Goal: Transaction & Acquisition: Purchase product/service

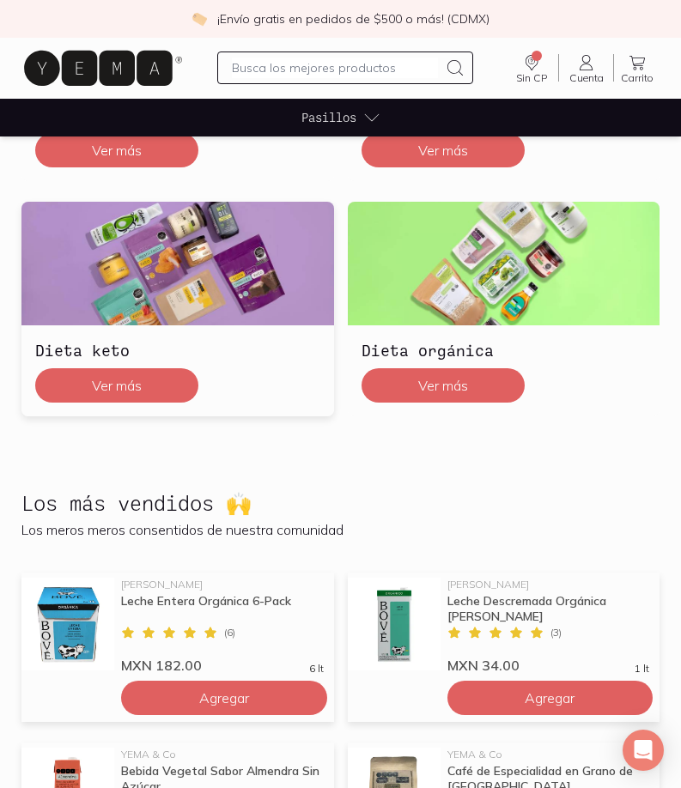
scroll to position [431, 0]
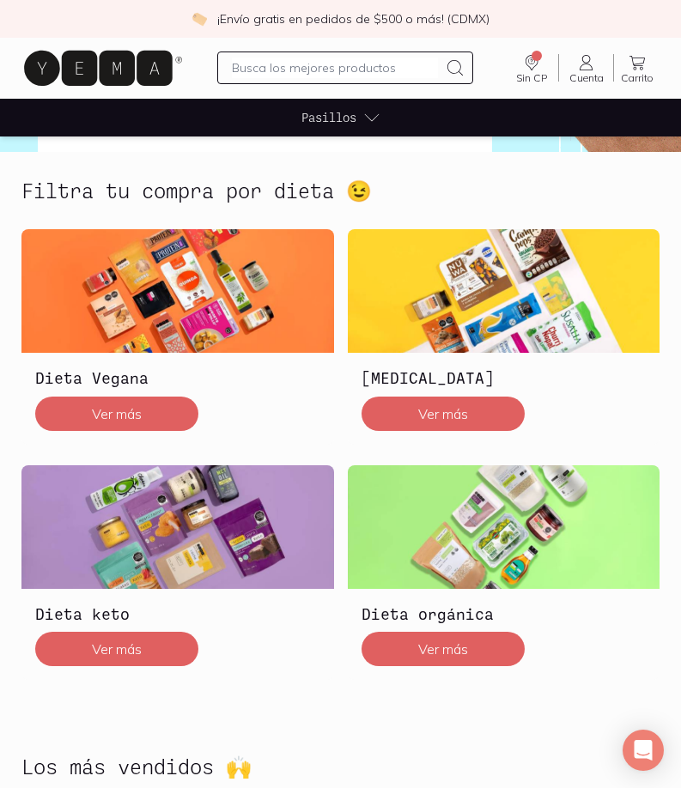
click at [385, 64] on input "text" at bounding box center [335, 68] width 206 height 21
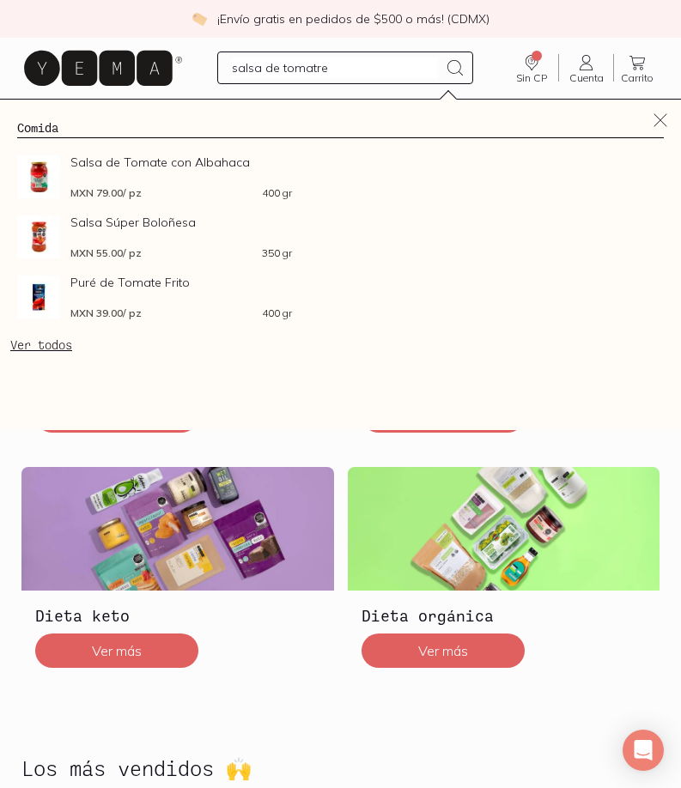
click at [385, 64] on input "salsa de tomatre" at bounding box center [335, 68] width 206 height 21
type input "salsa de tomate"
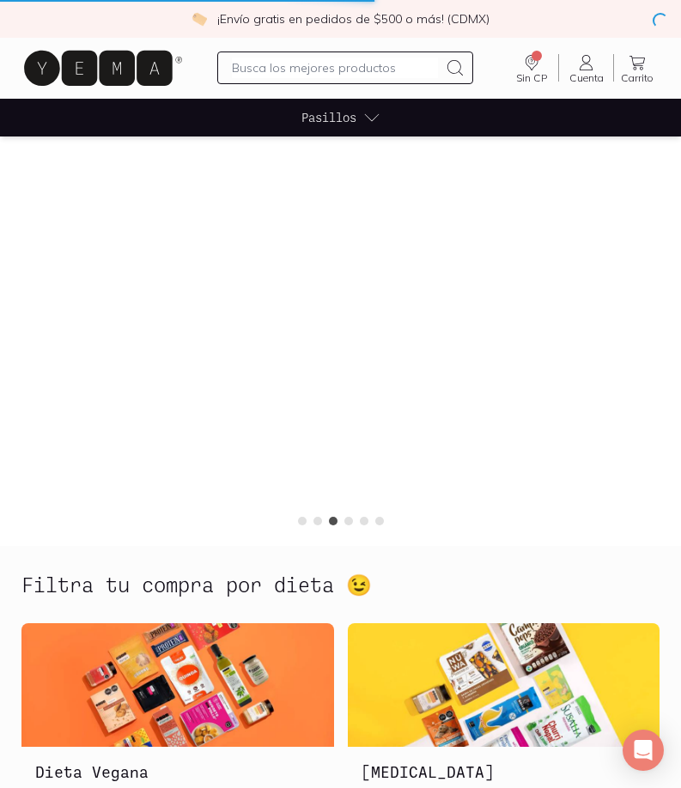
scroll to position [0, 0]
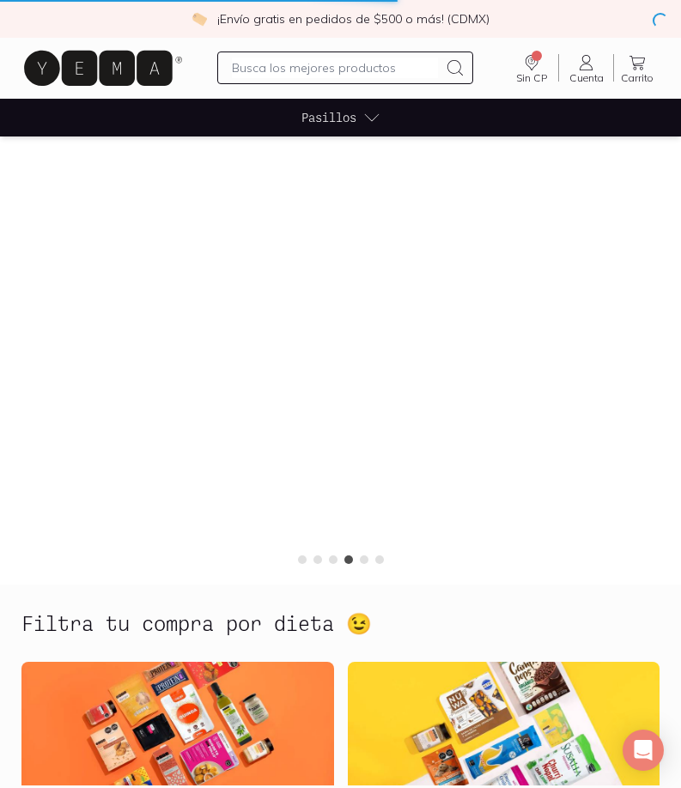
click at [405, 67] on input "text" at bounding box center [335, 68] width 206 height 21
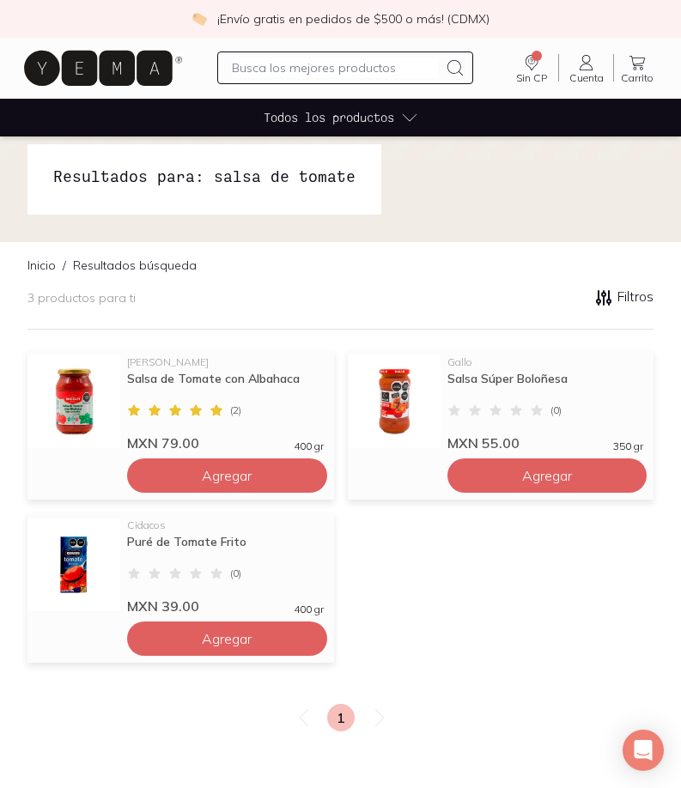
scroll to position [86, 0]
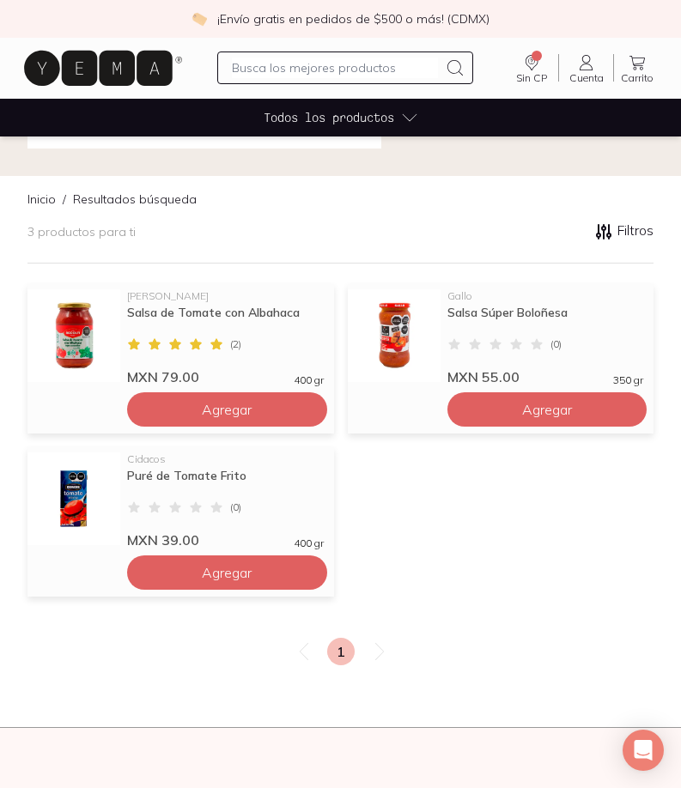
click at [364, 65] on input "text" at bounding box center [335, 68] width 206 height 21
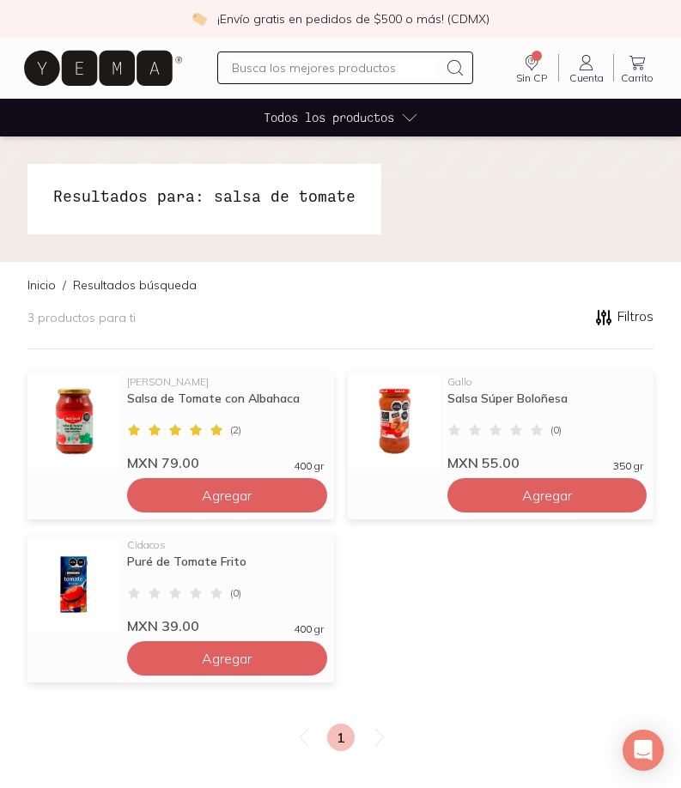
click at [262, 69] on input "text" at bounding box center [335, 68] width 206 height 21
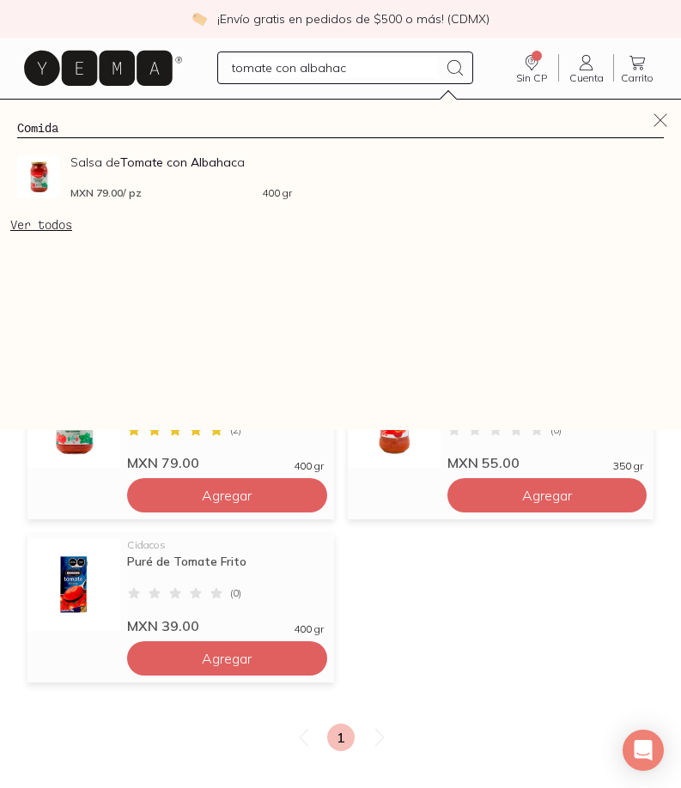
type input "tomate con albahaca"
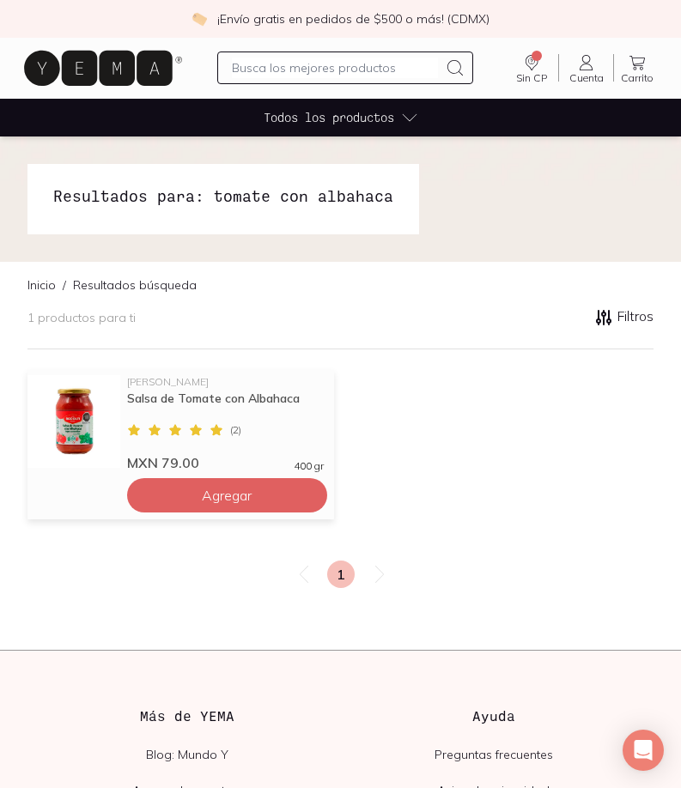
click at [149, 59] on icon at bounding box center [98, 68] width 149 height 35
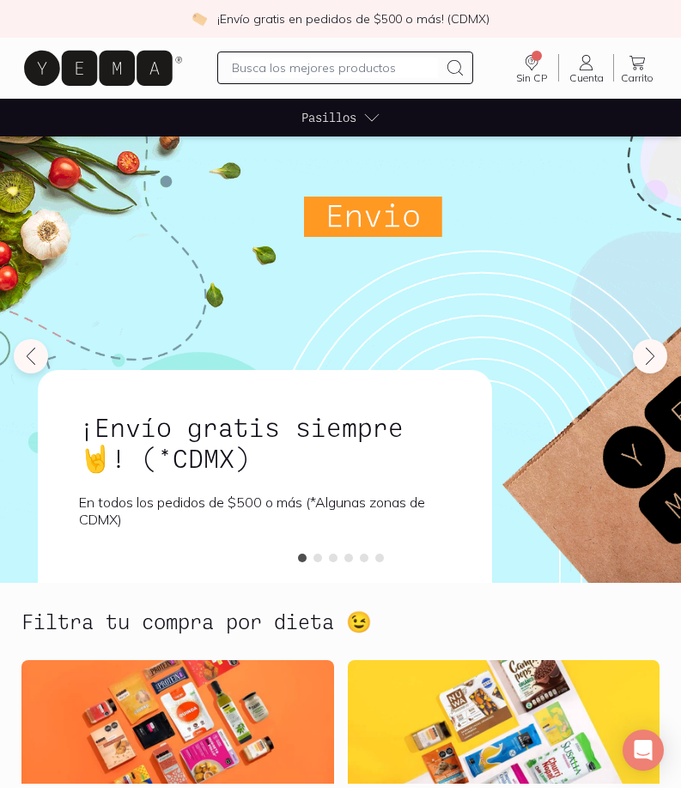
click at [371, 72] on input "text" at bounding box center [335, 68] width 206 height 21
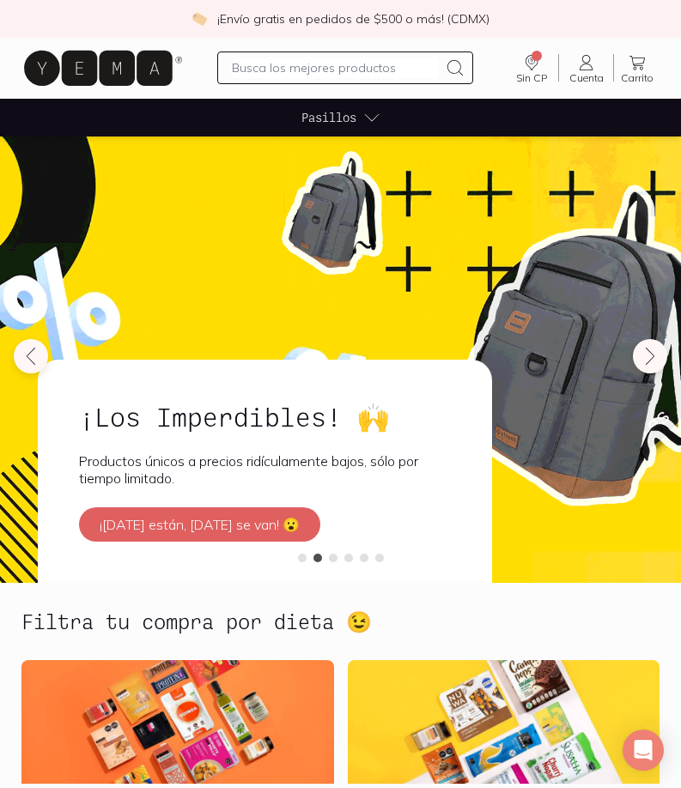
click at [407, 66] on input "text" at bounding box center [335, 68] width 206 height 21
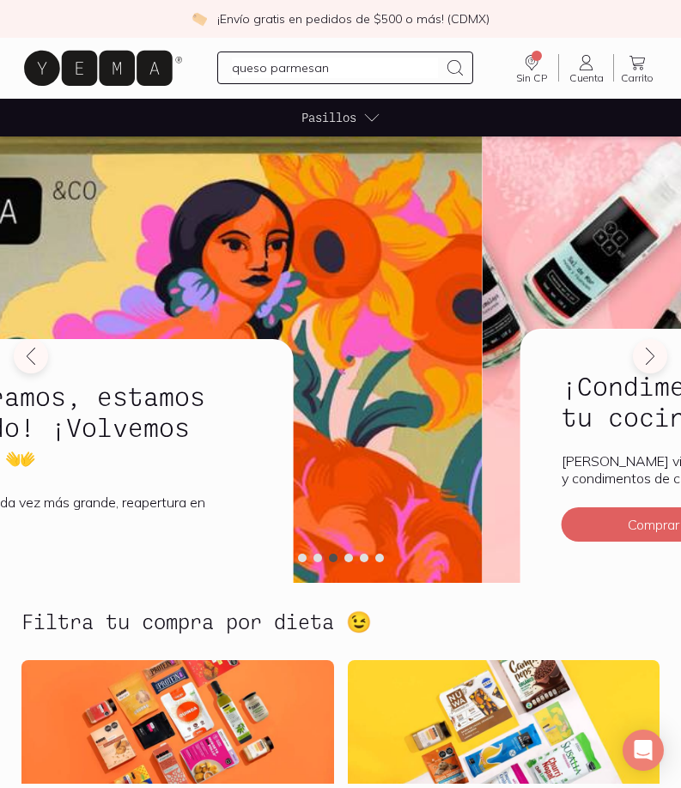
type input "queso parmesano"
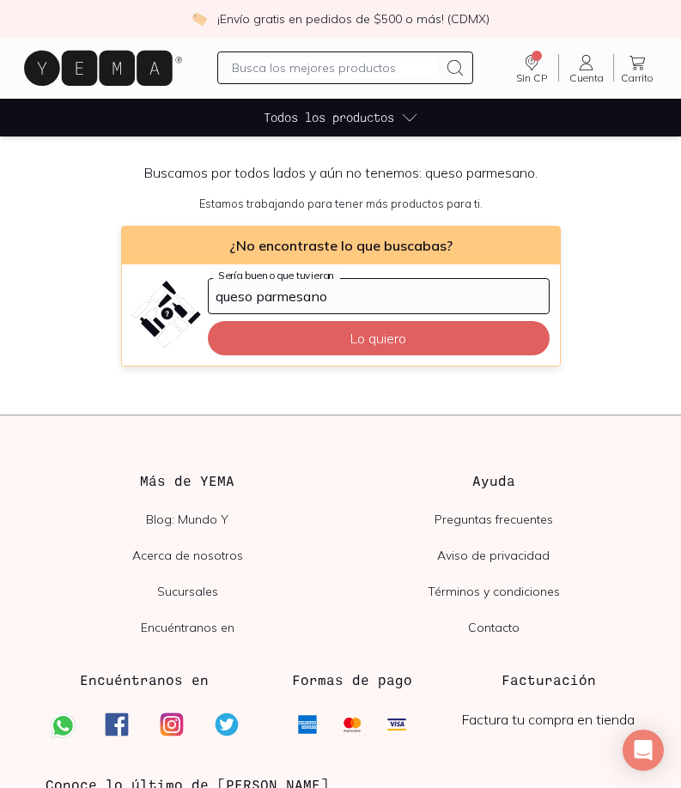
click at [407, 66] on input "text" at bounding box center [335, 68] width 206 height 21
type input "parmesano cuenca"
